Goal: Task Accomplishment & Management: Manage account settings

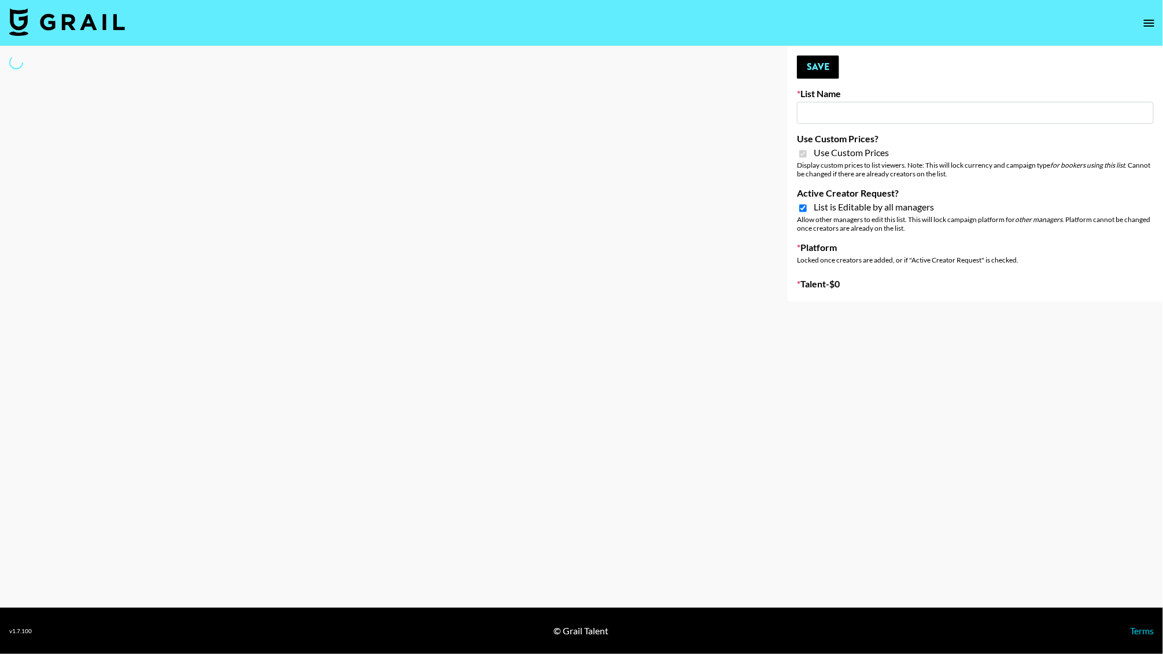
type input "[PERSON_NAME] ([DATE])"
checkbox input "true"
select select "Brand"
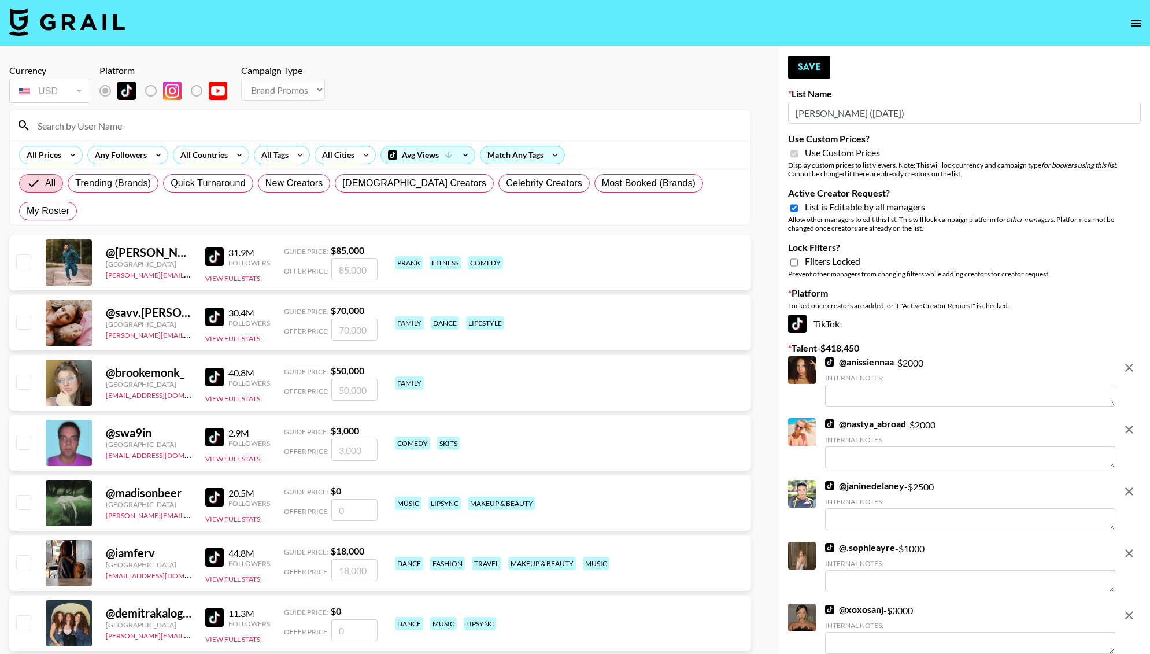
click at [159, 131] on input at bounding box center [387, 125] width 713 height 19
type input "agandana"
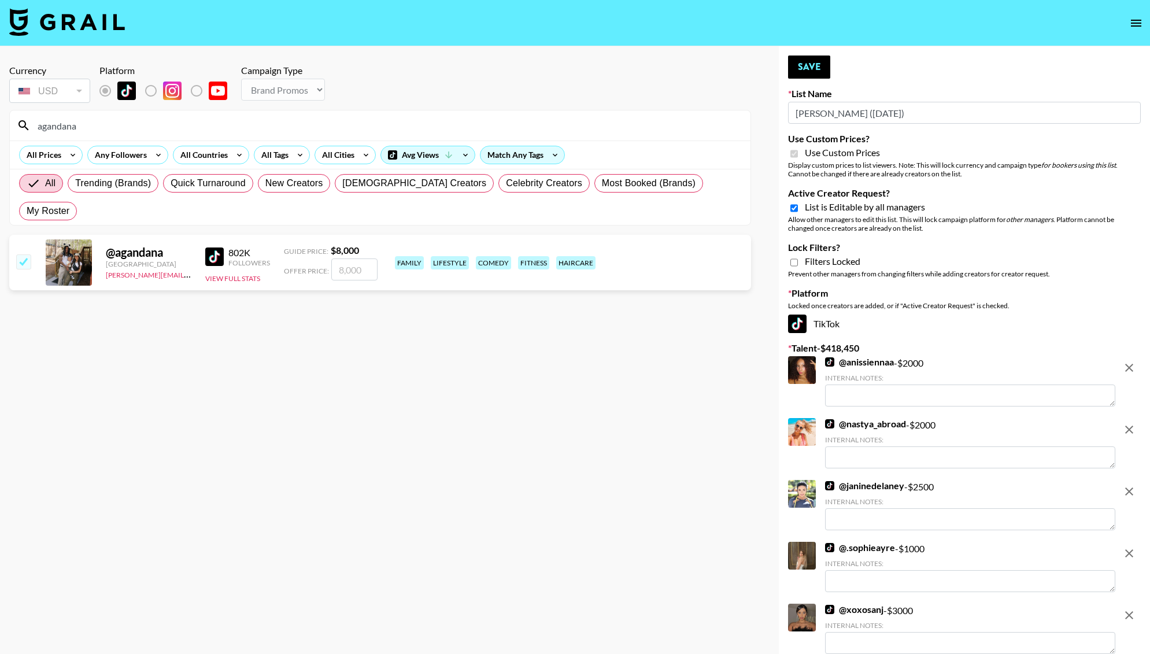
type input "3"
checkbox input "true"
type input "3000"
click at [810, 75] on button "Save" at bounding box center [809, 67] width 42 height 23
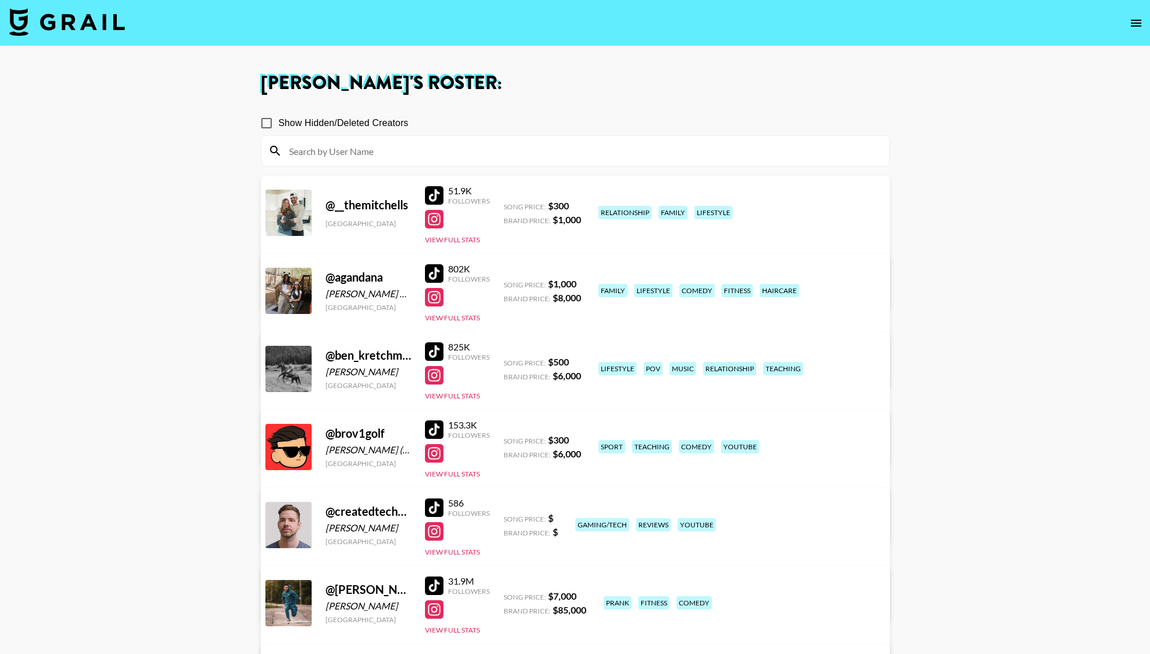
click at [430, 276] on div at bounding box center [434, 273] width 19 height 19
